Goal: Find specific page/section: Find specific page/section

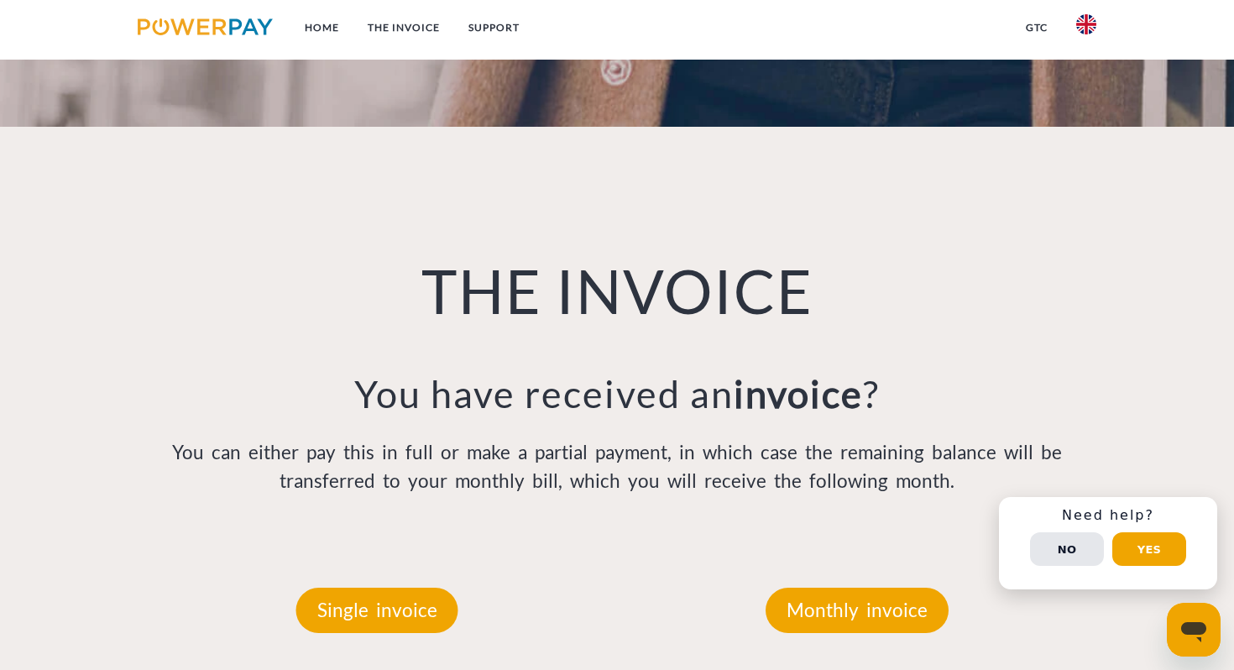
scroll to position [1108, 0]
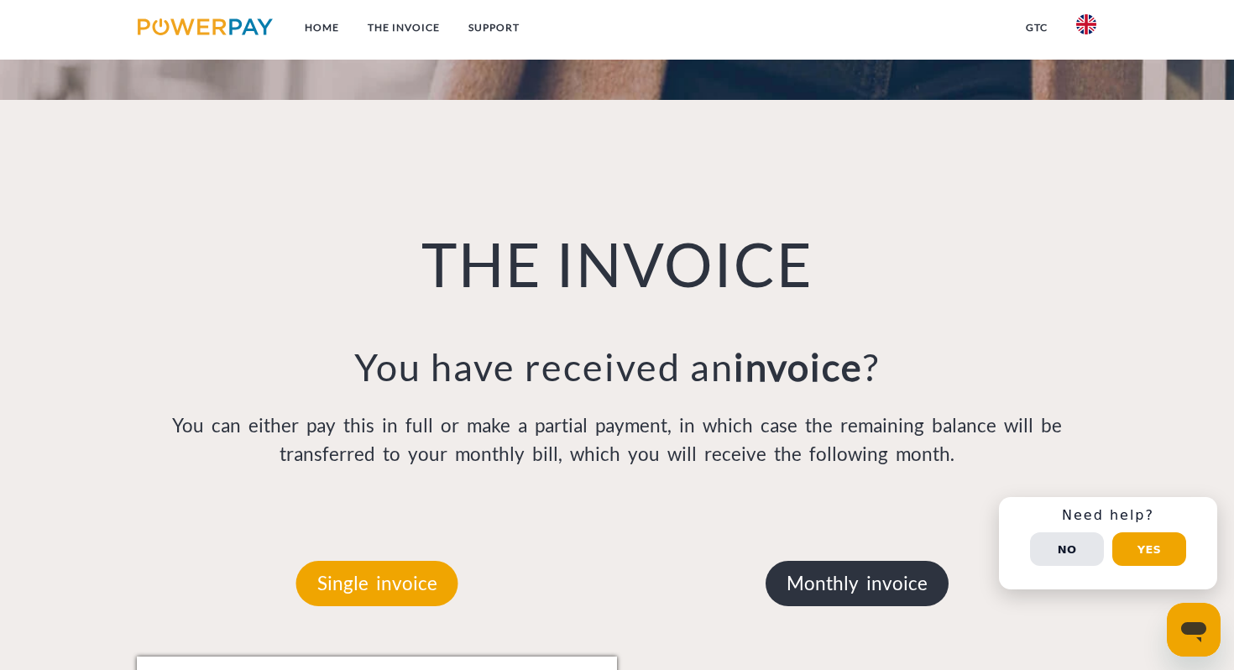
click at [828, 561] on p "Monthly invoice" at bounding box center [856, 583] width 183 height 45
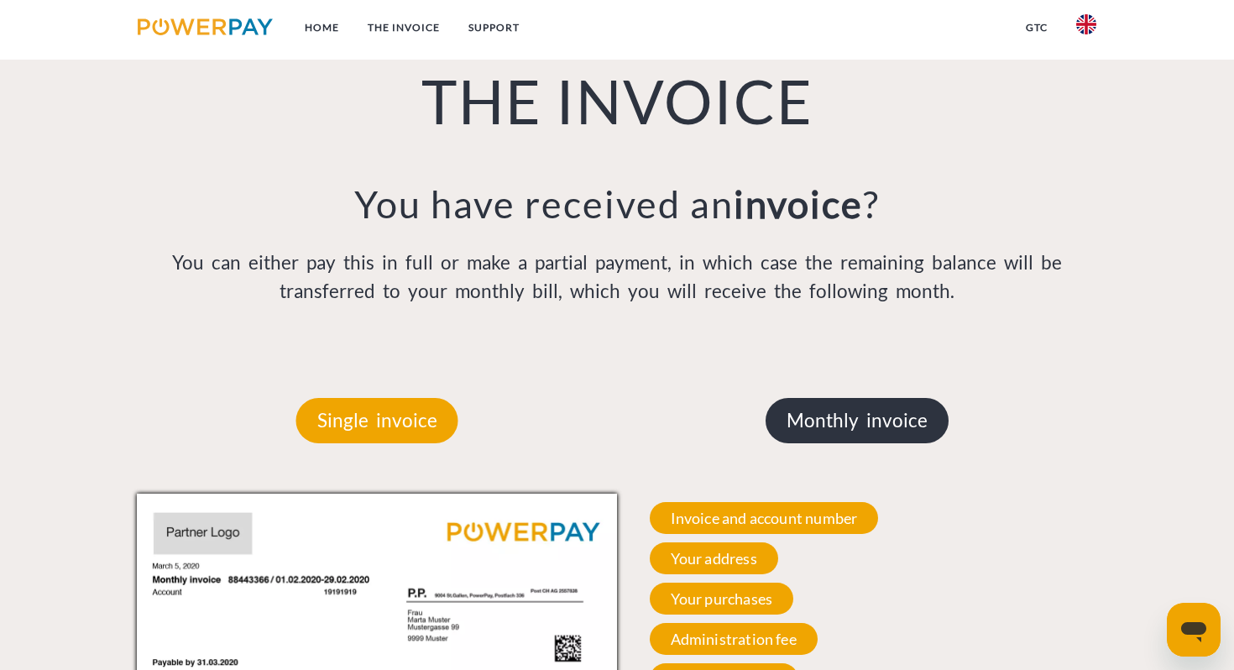
scroll to position [1312, 0]
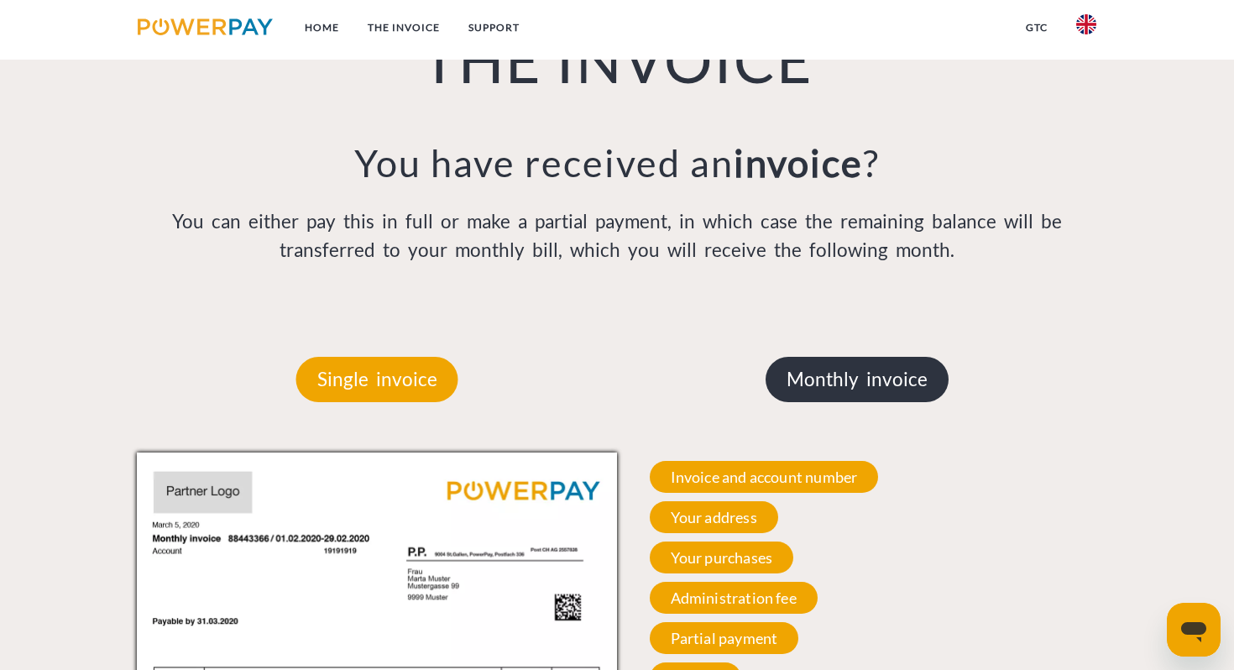
click at [838, 357] on p "Monthly invoice" at bounding box center [856, 379] width 183 height 45
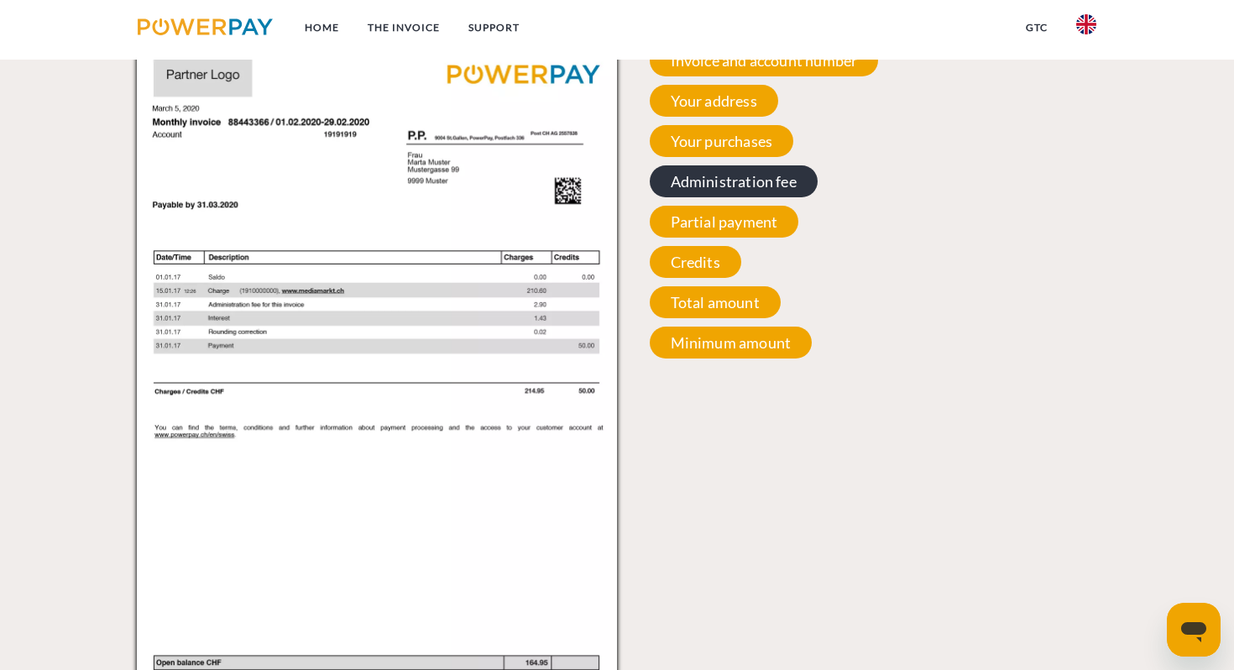
scroll to position [1593, 0]
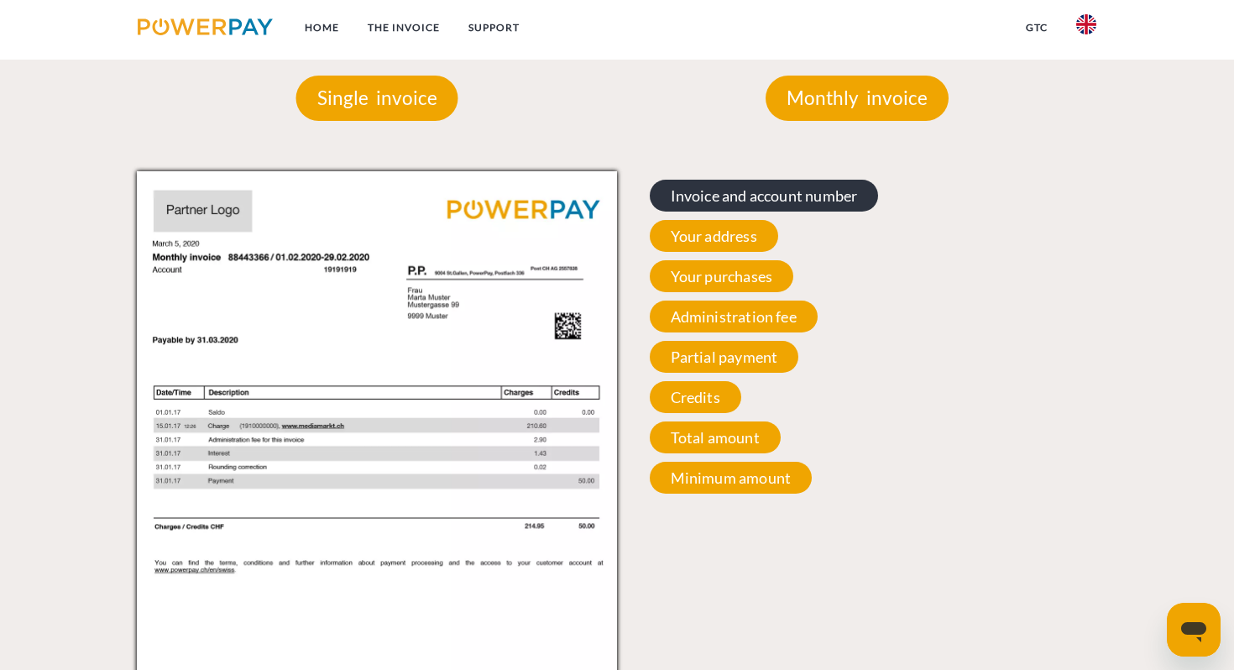
click at [689, 180] on span "Invoice and account number" at bounding box center [764, 196] width 229 height 32
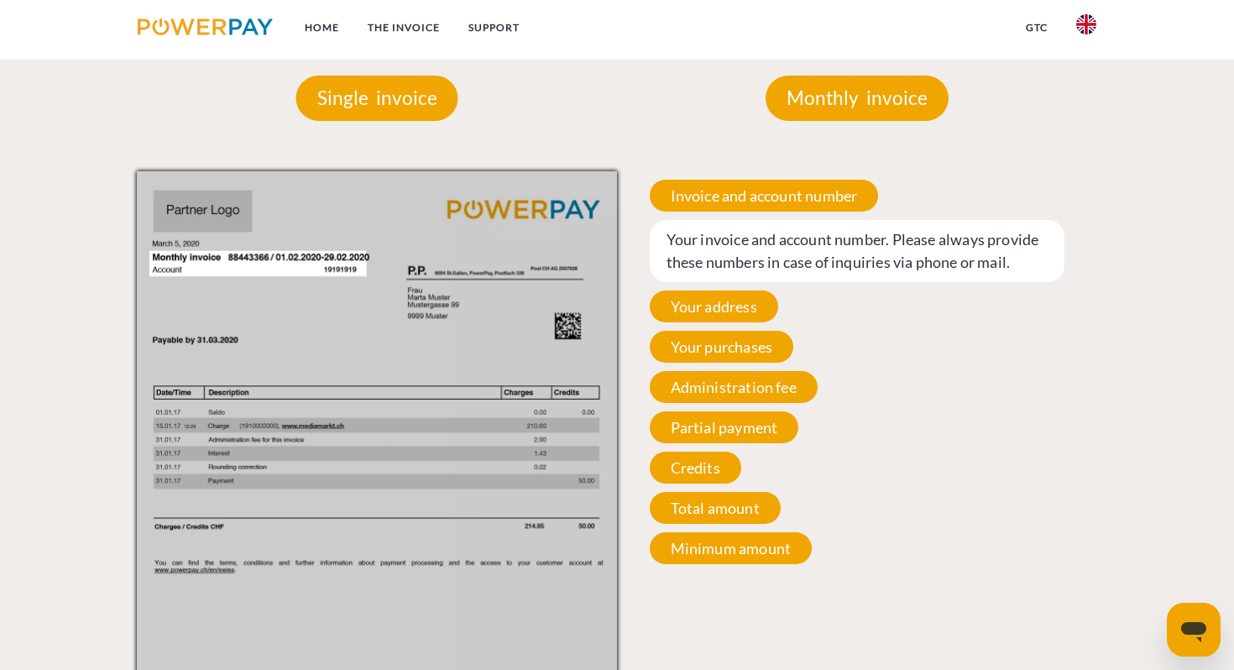
scroll to position [1403, 0]
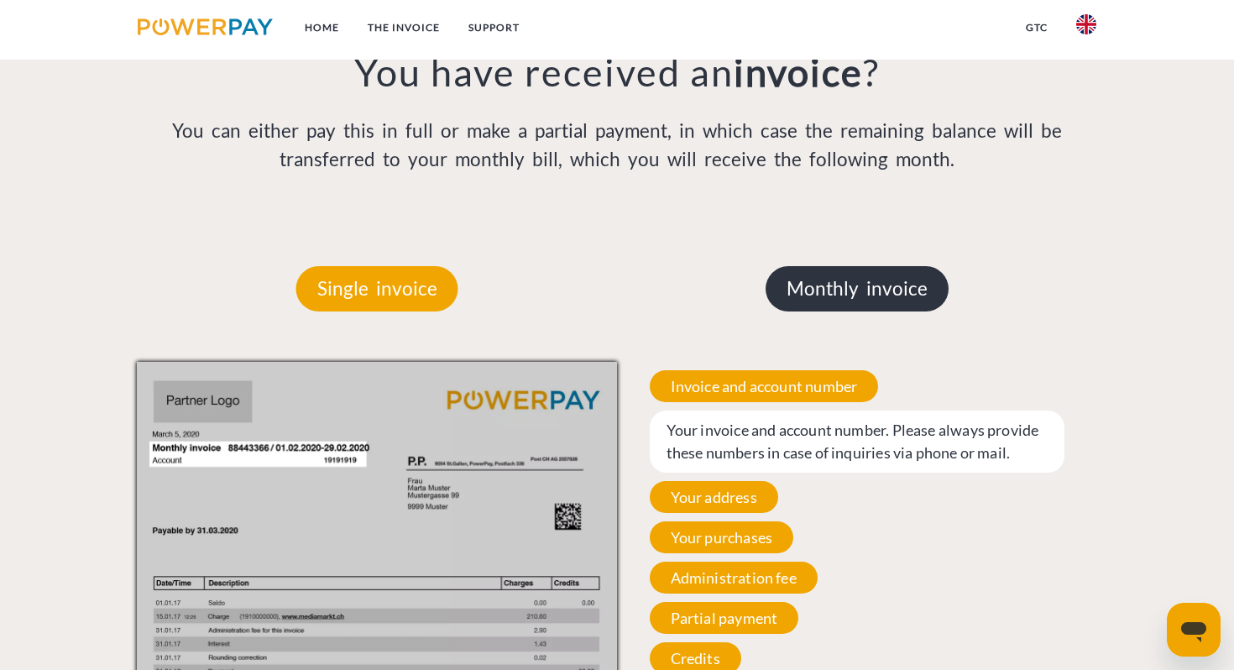
click at [808, 266] on p "Monthly invoice" at bounding box center [856, 288] width 183 height 45
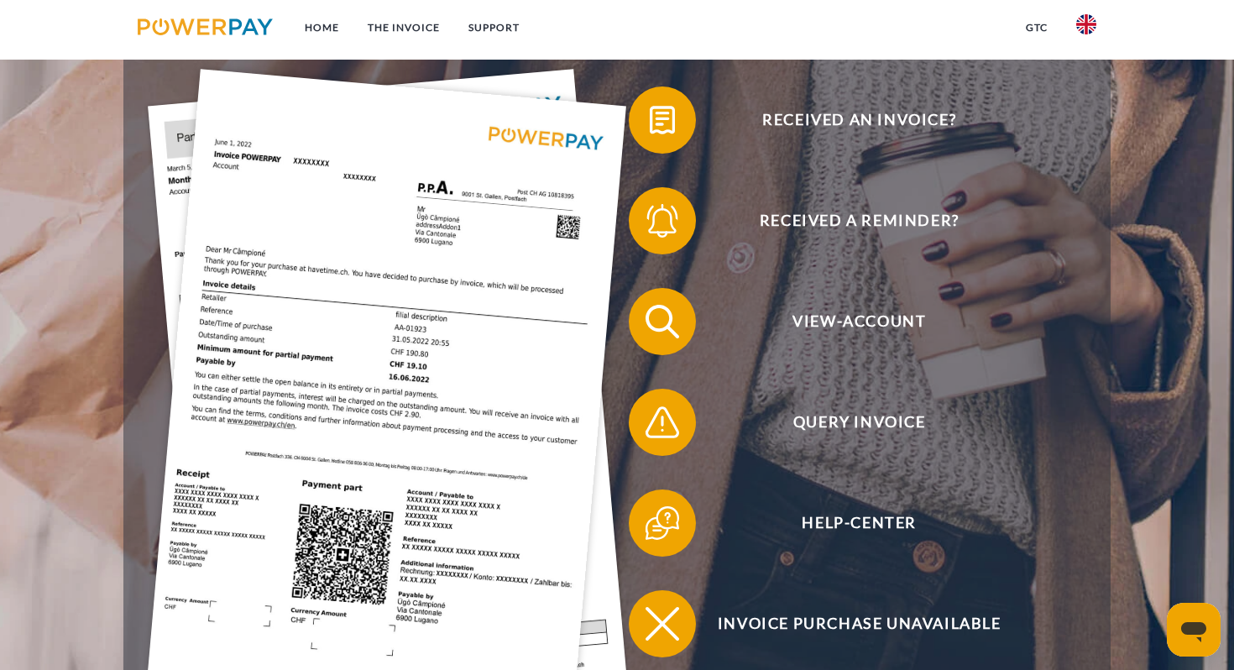
scroll to position [0, 0]
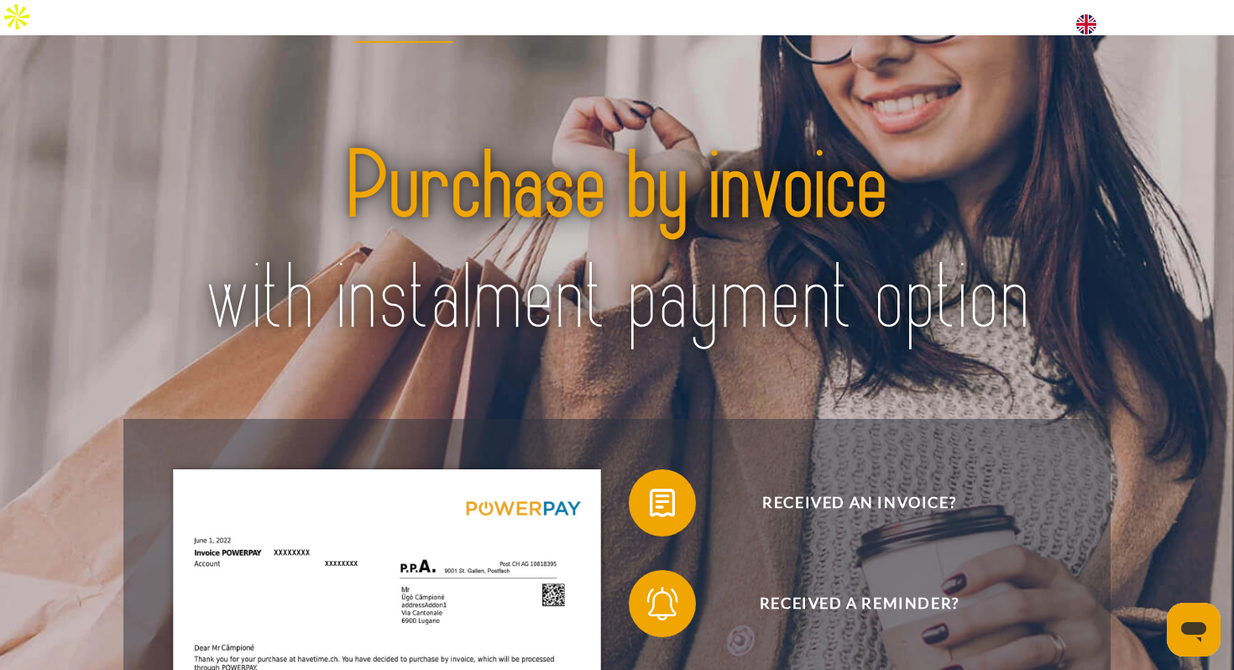
click at [388, 26] on link "THE INVOICE" at bounding box center [403, 28] width 101 height 30
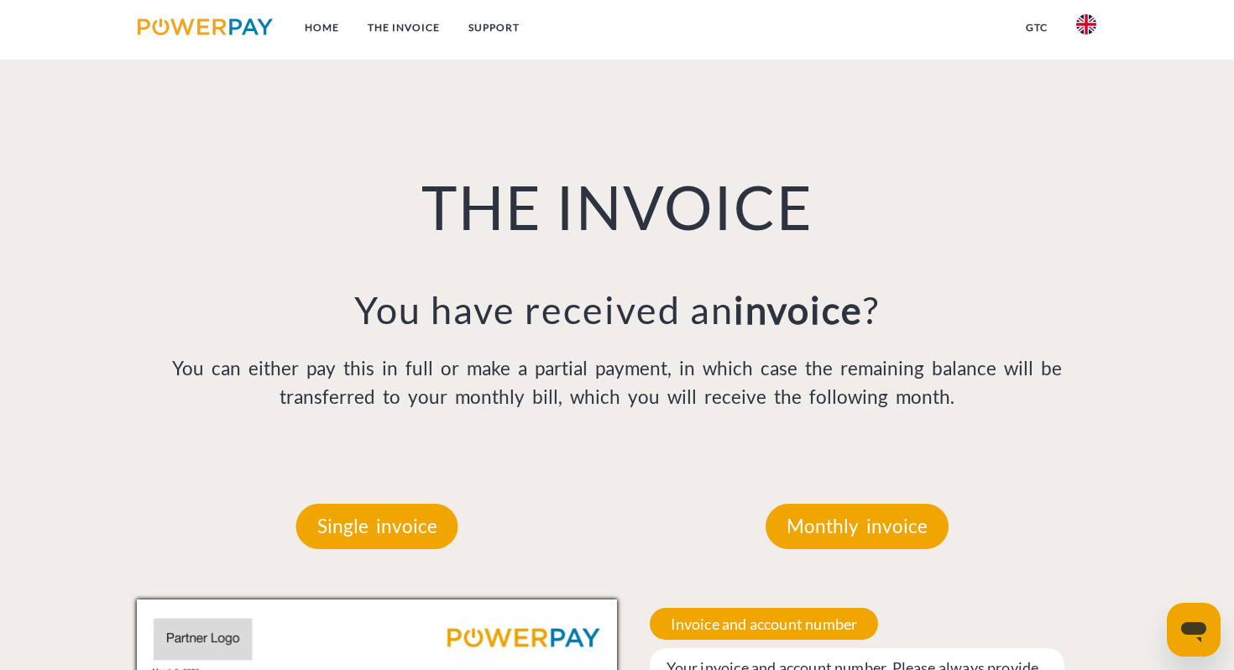
scroll to position [1173, 0]
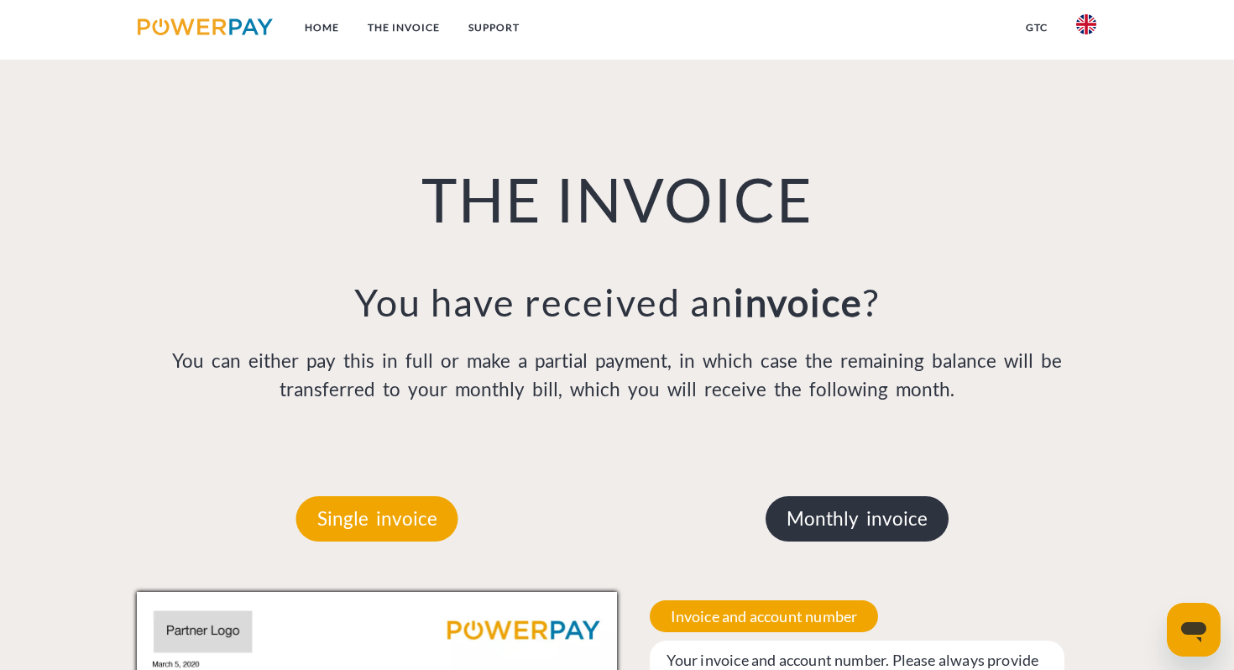
click at [804, 496] on p "Monthly invoice" at bounding box center [856, 518] width 183 height 45
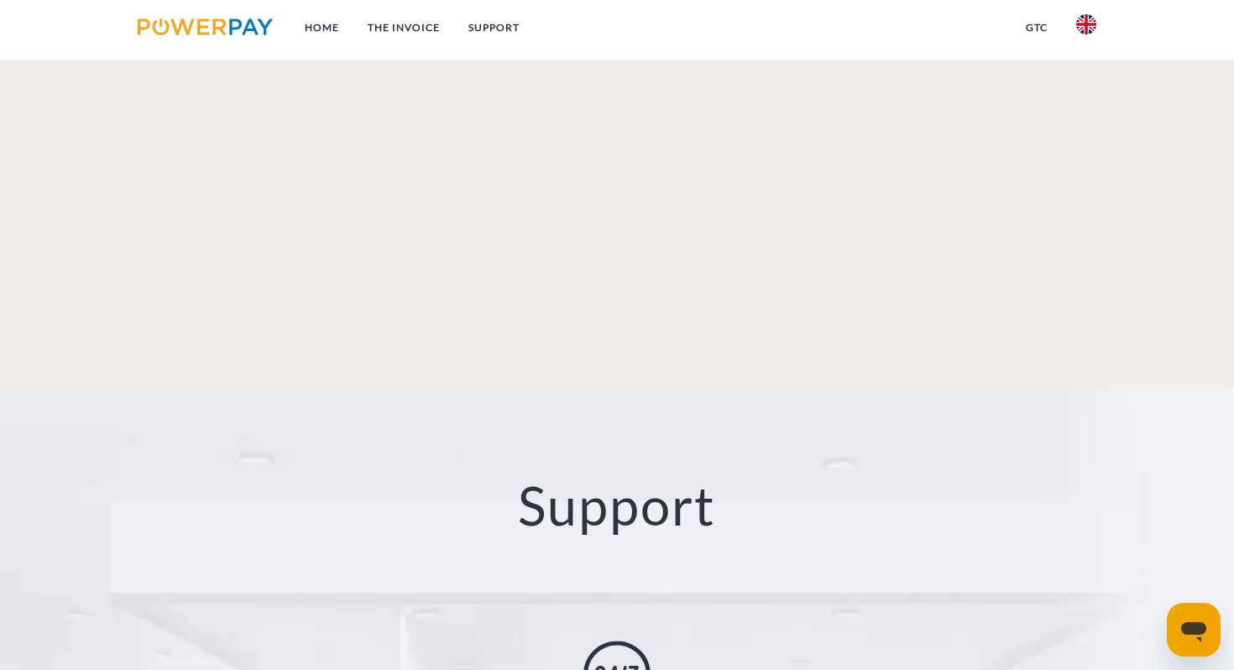
scroll to position [3072, 0]
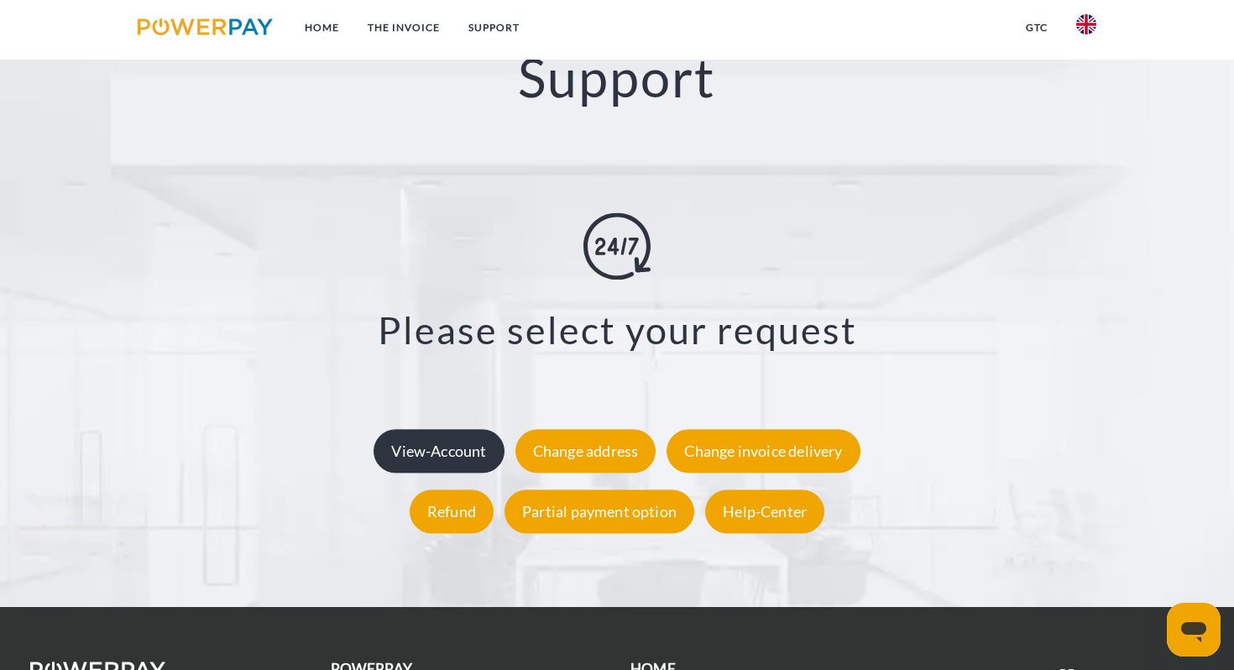
click at [430, 429] on div "View-Account" at bounding box center [439, 451] width 130 height 44
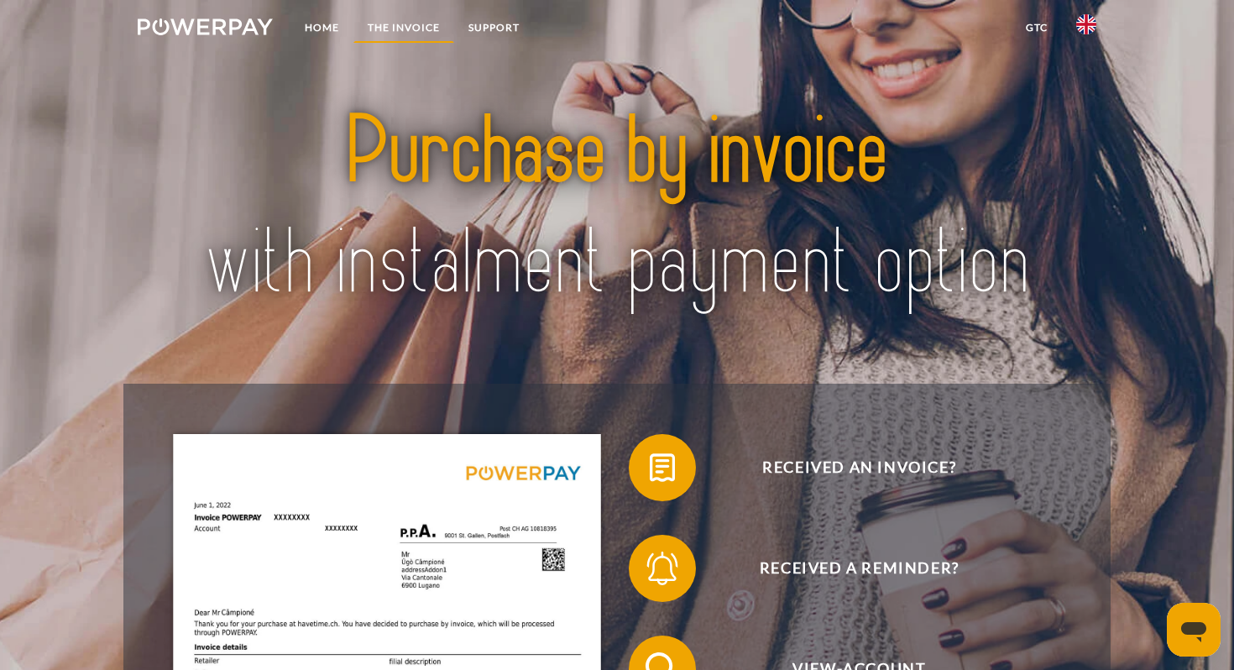
click at [400, 24] on link "THE INVOICE" at bounding box center [403, 28] width 101 height 30
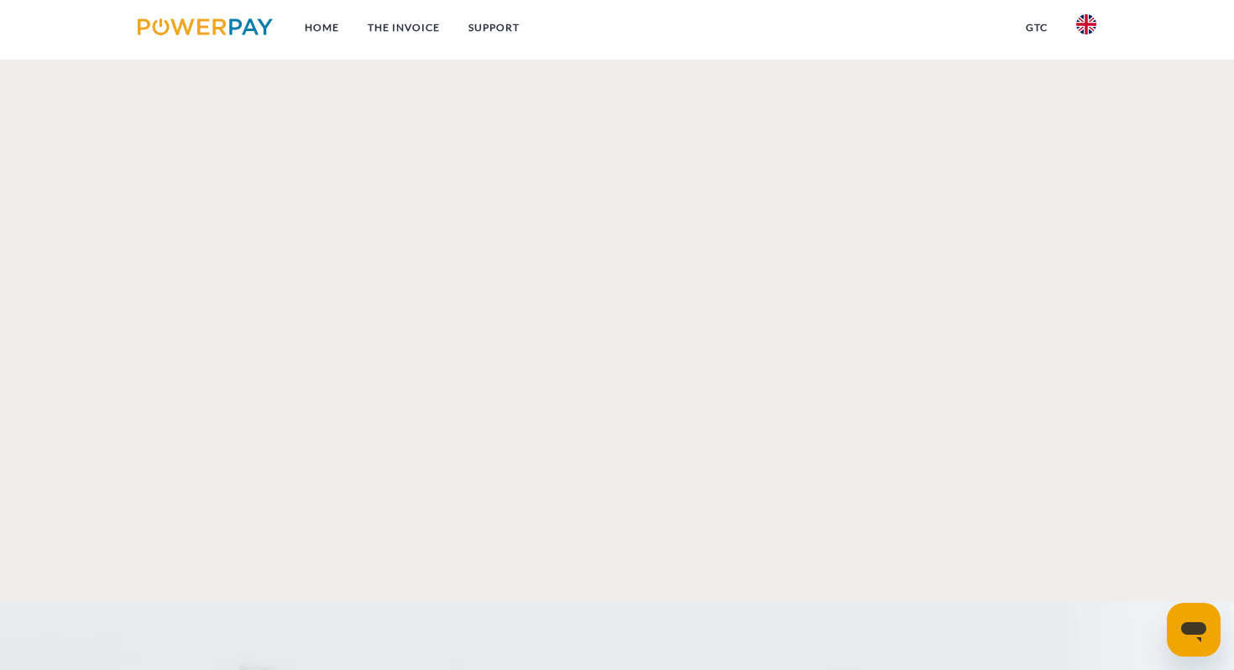
scroll to position [3072, 0]
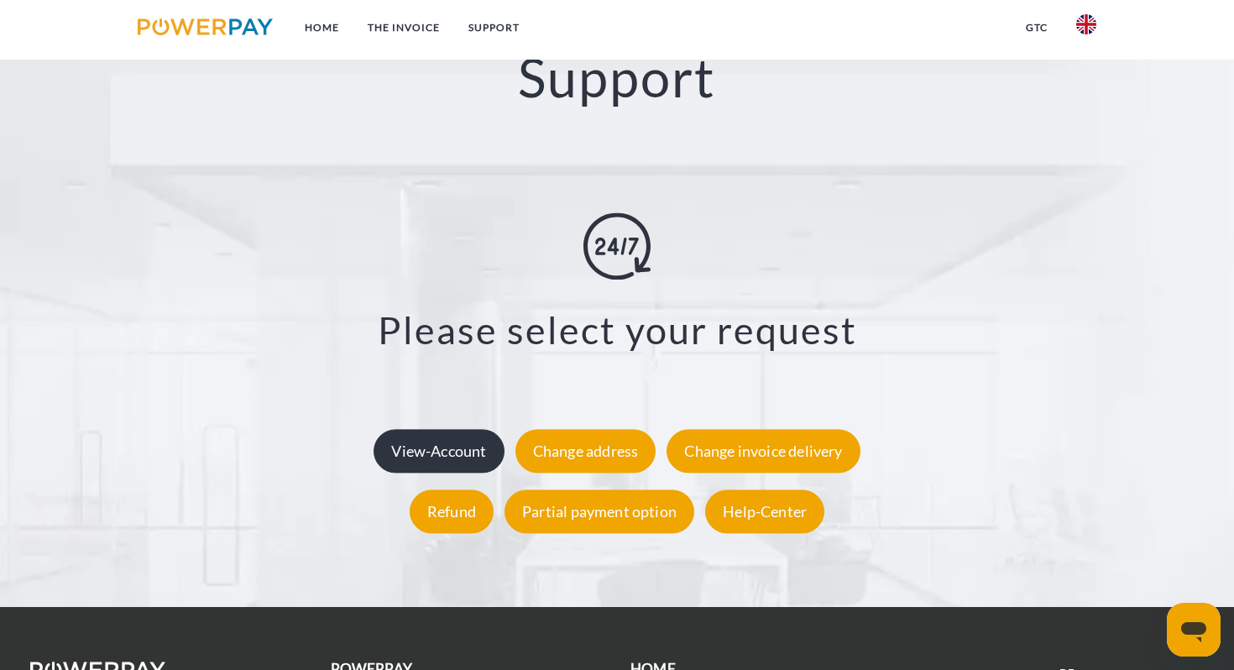
click at [458, 429] on div "View-Account" at bounding box center [439, 451] width 130 height 44
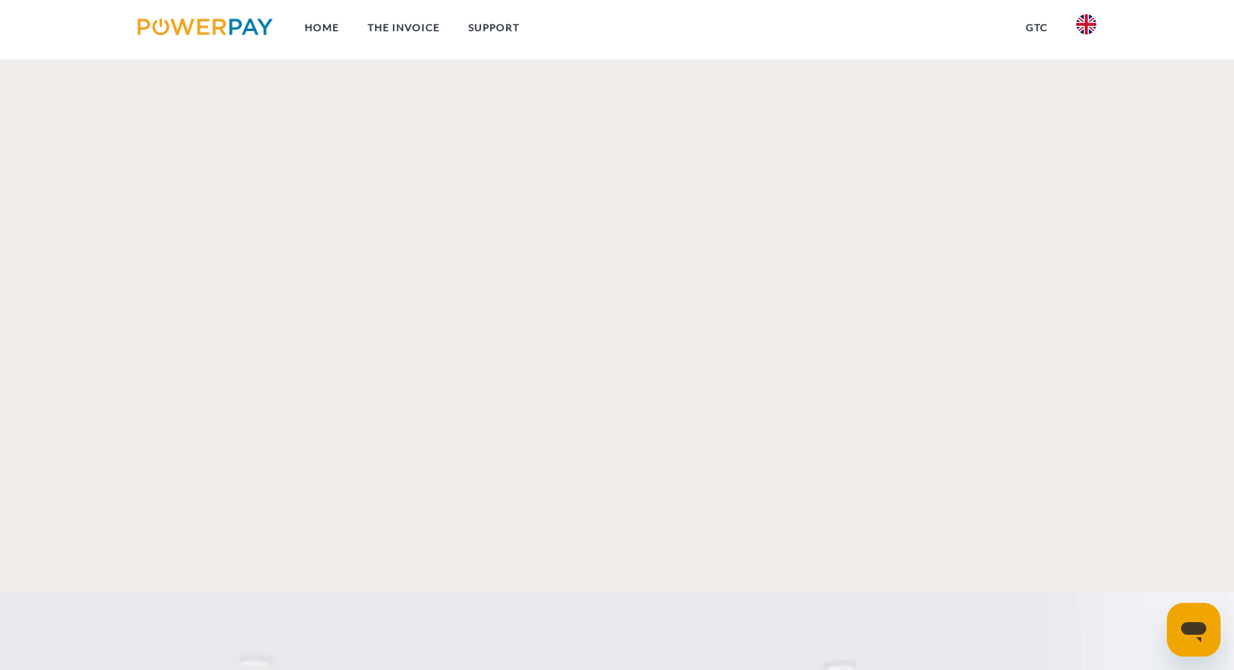
scroll to position [2818, 0]
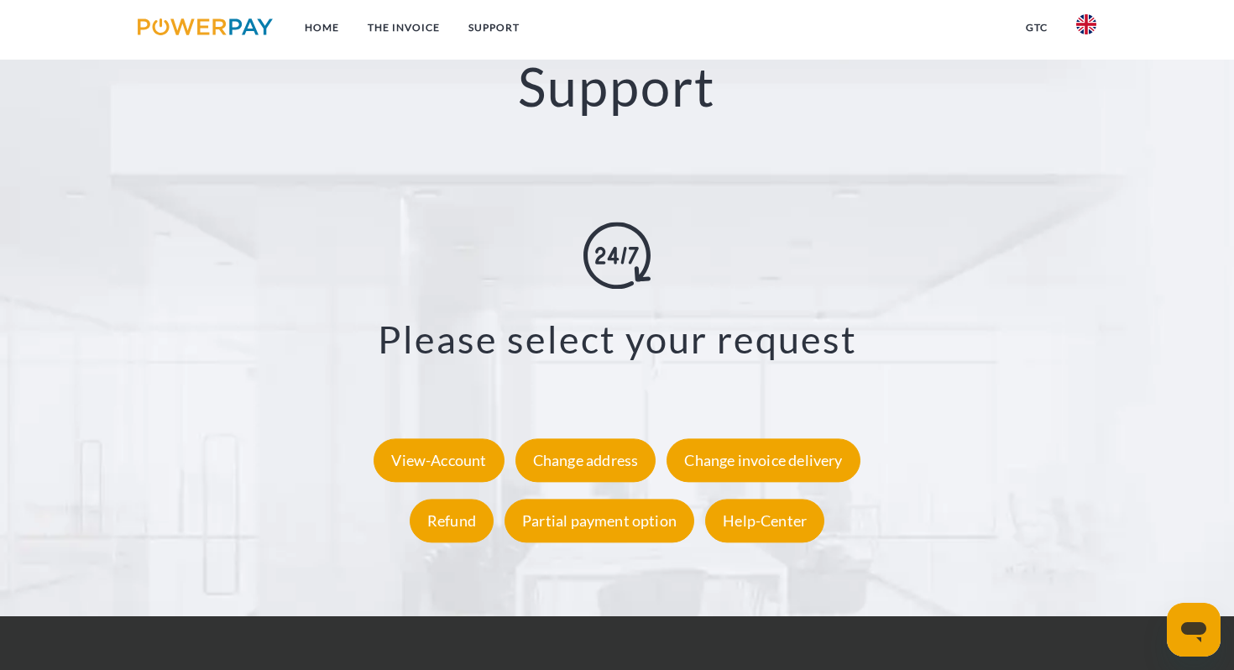
scroll to position [3072, 0]
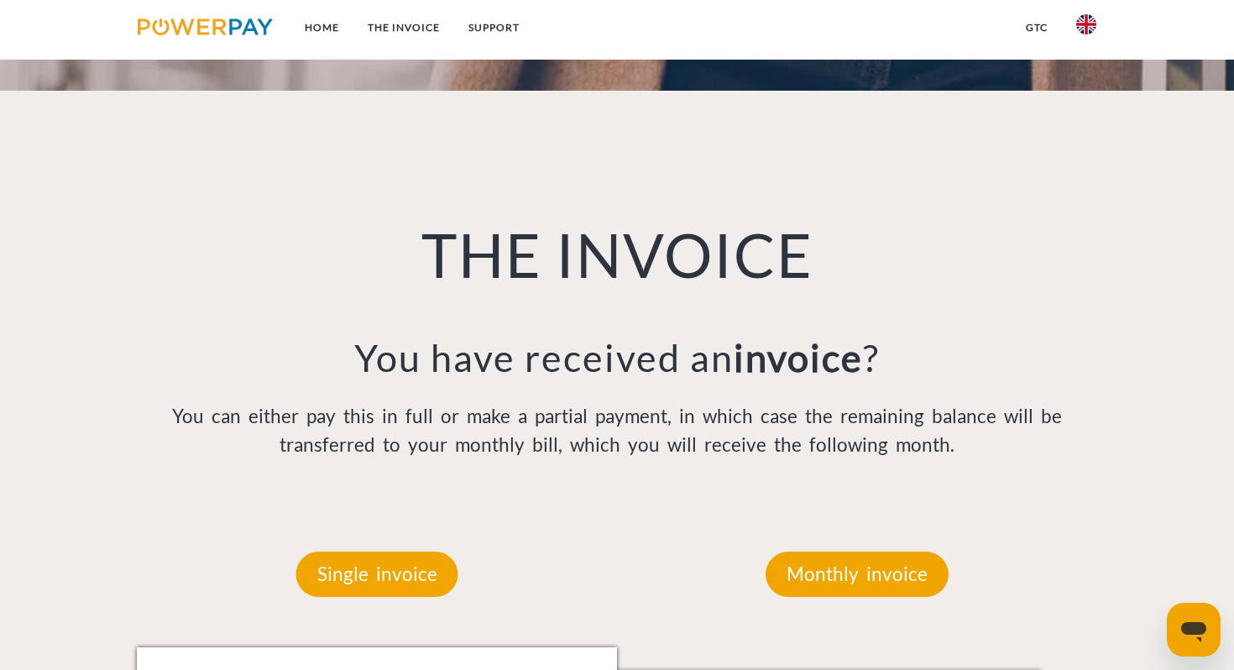
scroll to position [773, 0]
